Goal: Information Seeking & Learning: Check status

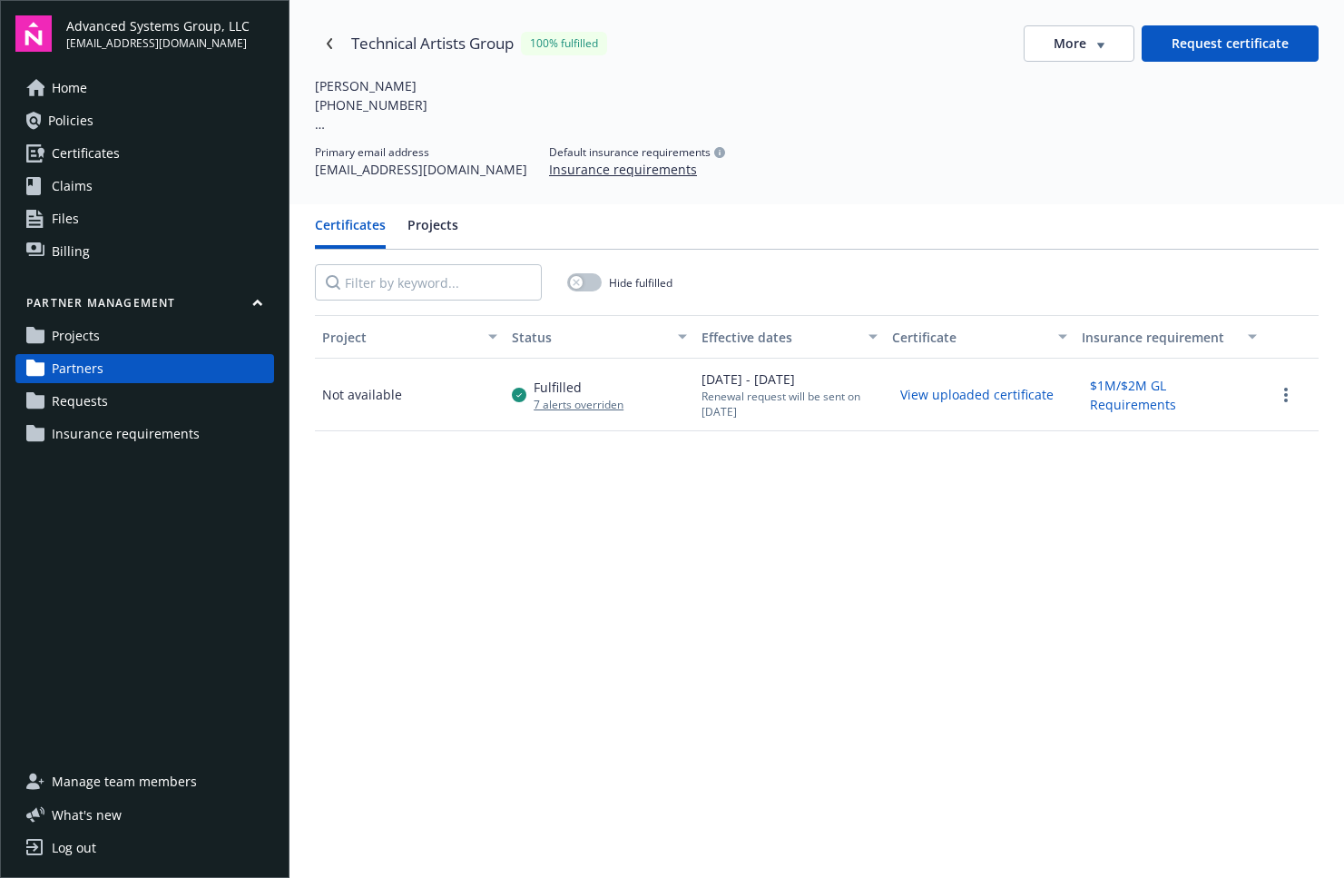
drag, startPoint x: 793, startPoint y: 682, endPoint x: 912, endPoint y: 200, distance: 496.5
click at [794, 682] on div "Project Status Effective dates Certificate Insurance requirement Not available …" at bounding box center [817, 721] width 1004 height 812
drag, startPoint x: 468, startPoint y: 636, endPoint x: 475, endPoint y: 650, distance: 15.4
click at [473, 648] on div "Project Status Effective dates Certificate Insurance requirement Not available …" at bounding box center [817, 721] width 1004 height 812
